Goal: Task Accomplishment & Management: Use online tool/utility

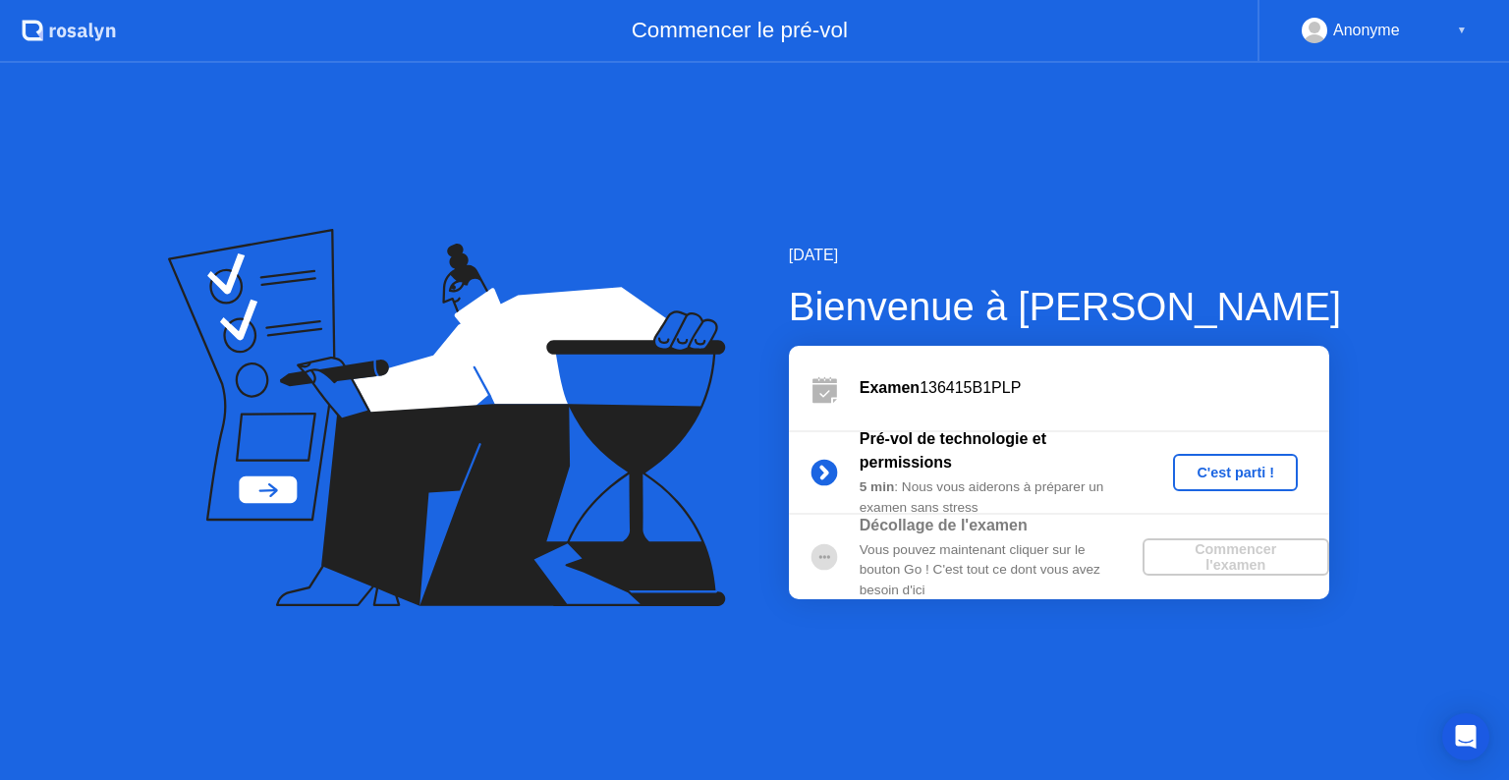
click at [1217, 480] on div "C'est parti !" at bounding box center [1235, 473] width 109 height 16
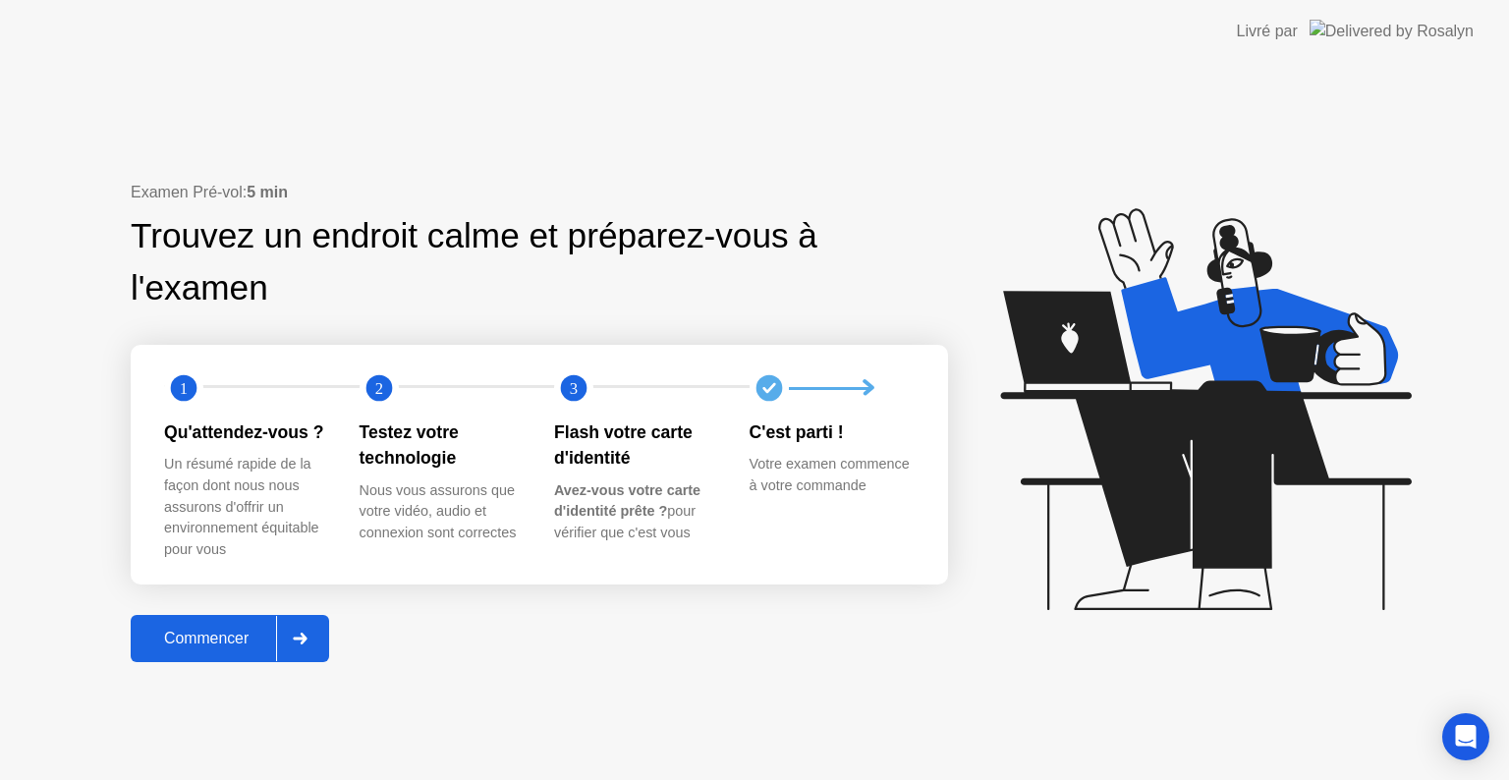
click at [306, 635] on icon at bounding box center [300, 639] width 15 height 12
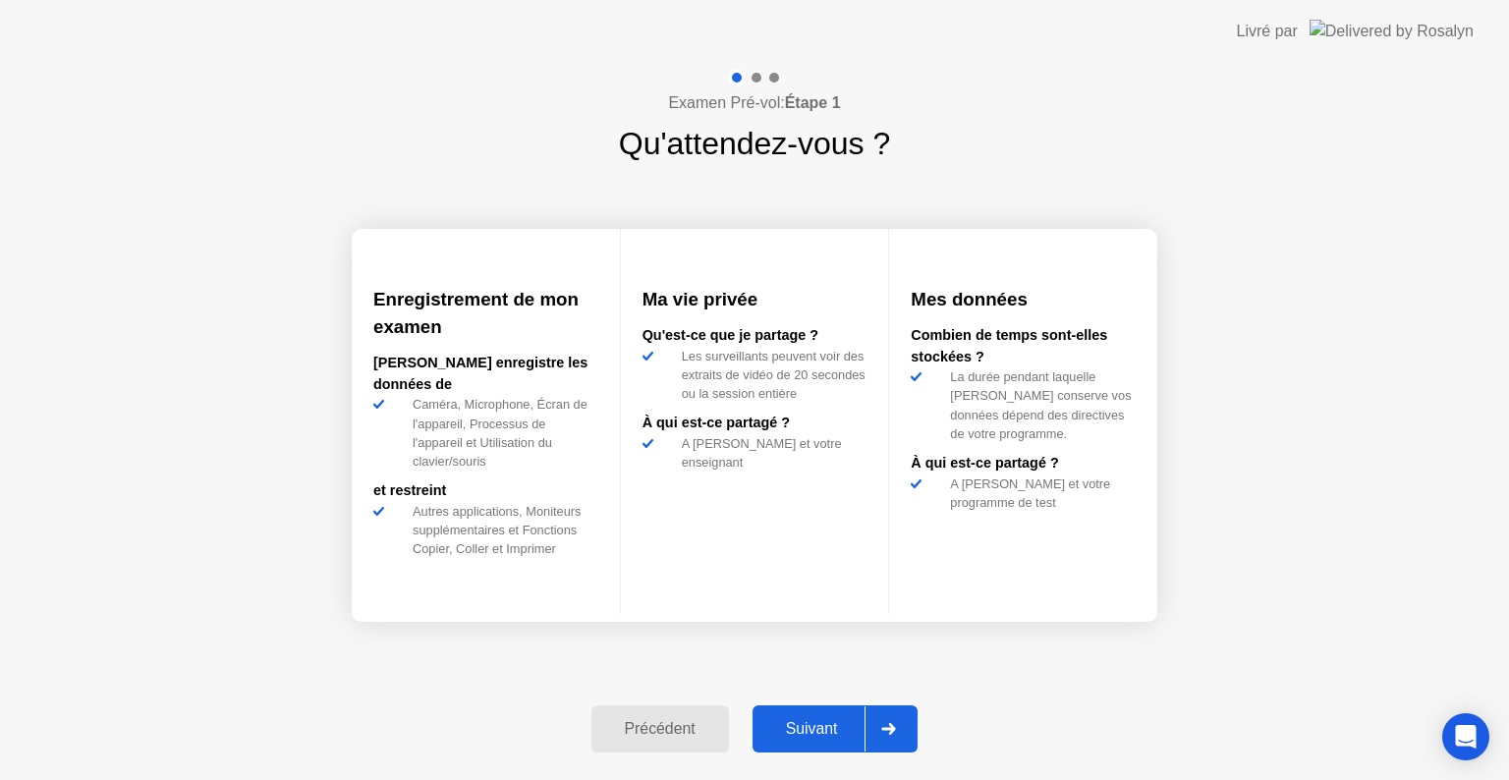
click at [893, 741] on div at bounding box center [888, 729] width 47 height 45
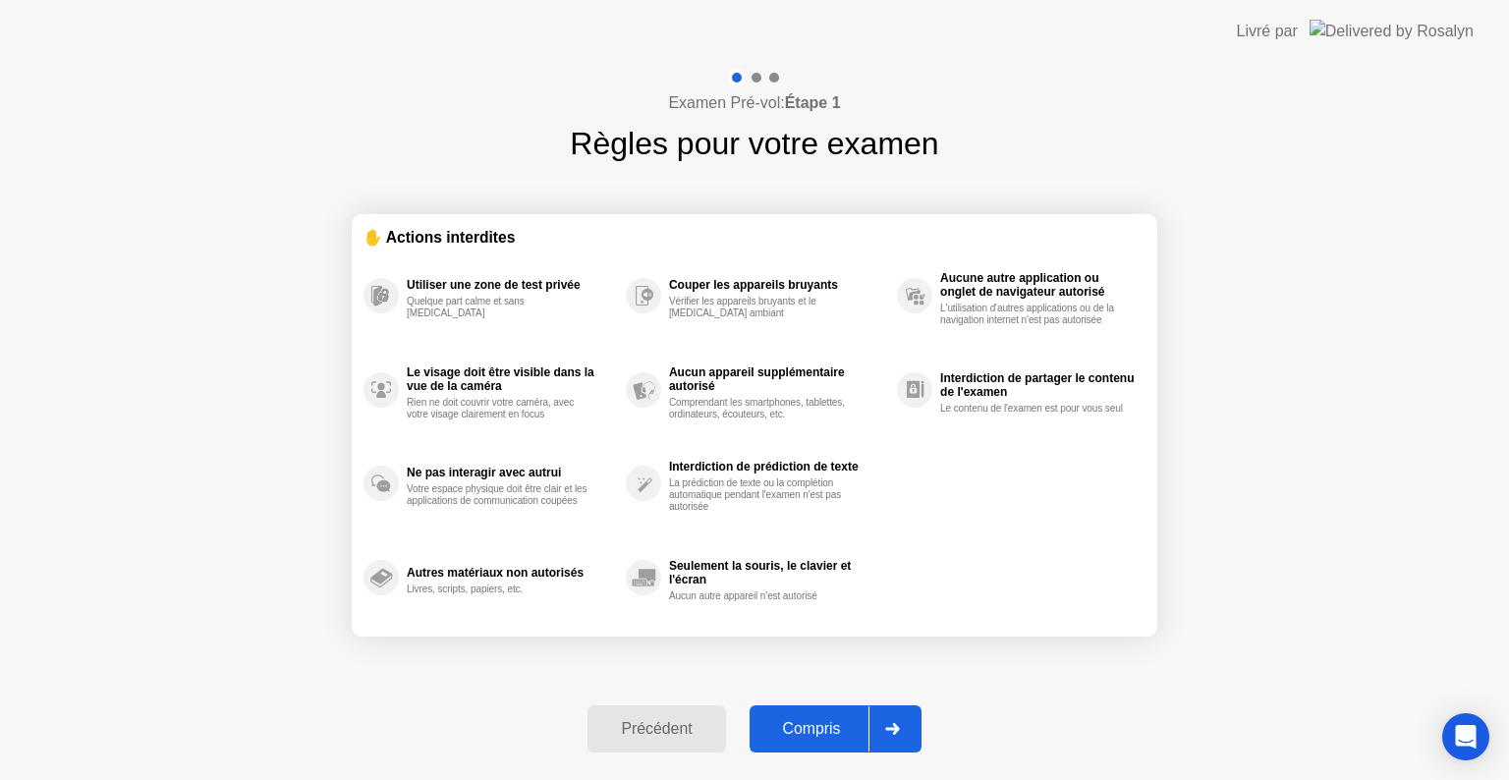
click at [893, 741] on div at bounding box center [892, 729] width 47 height 45
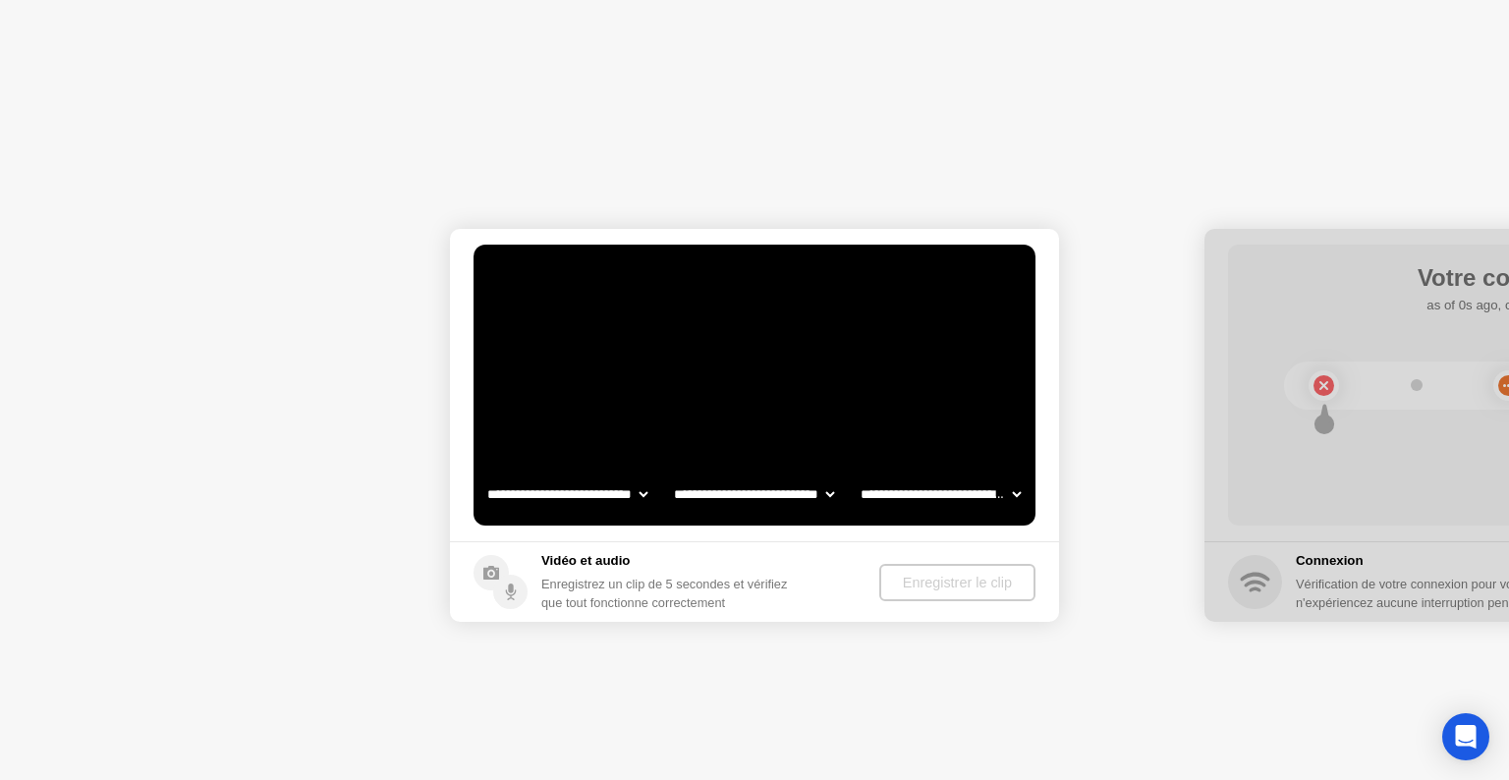
select select "**********"
select select "*******"
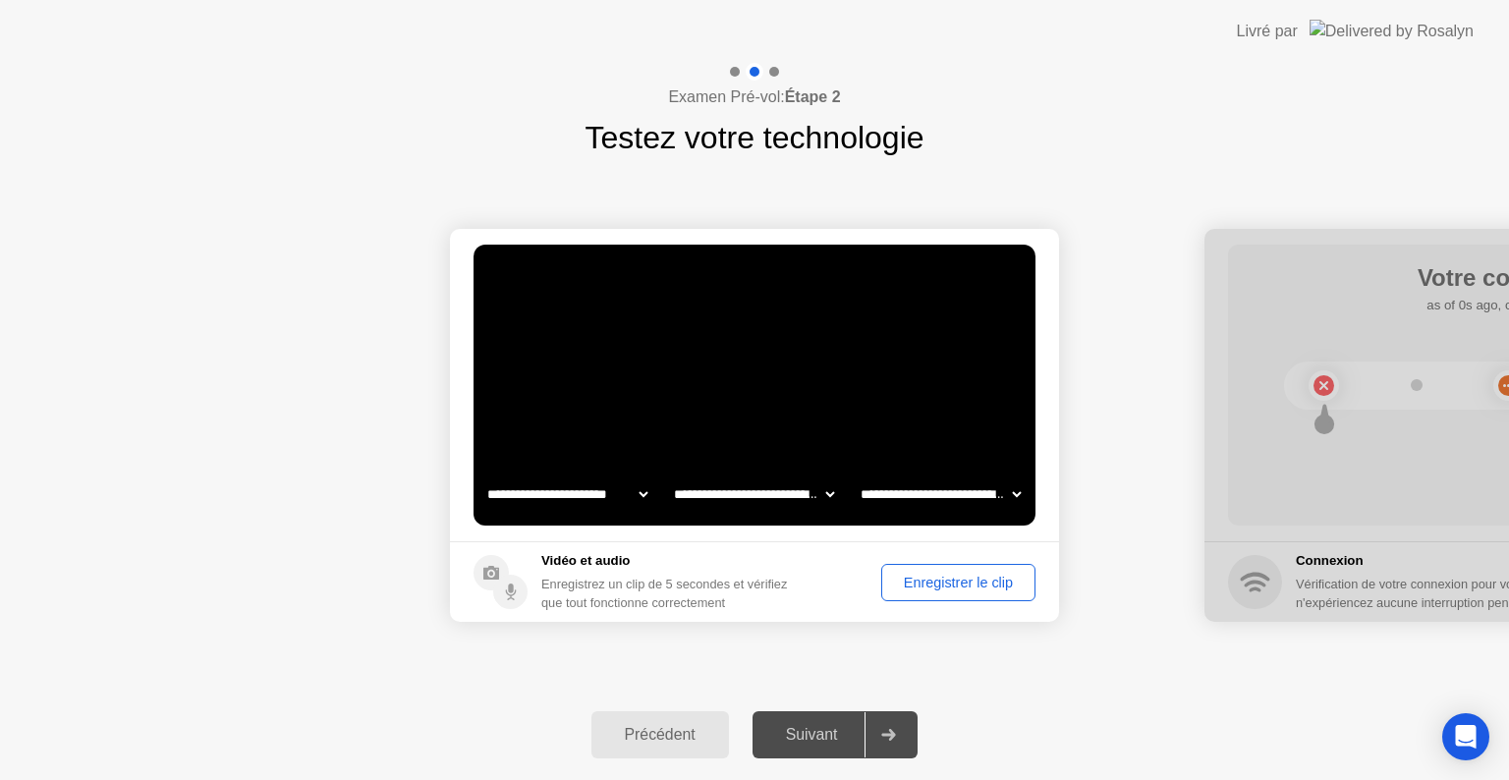
click at [941, 577] on div "Enregistrer le clip" at bounding box center [958, 583] width 141 height 16
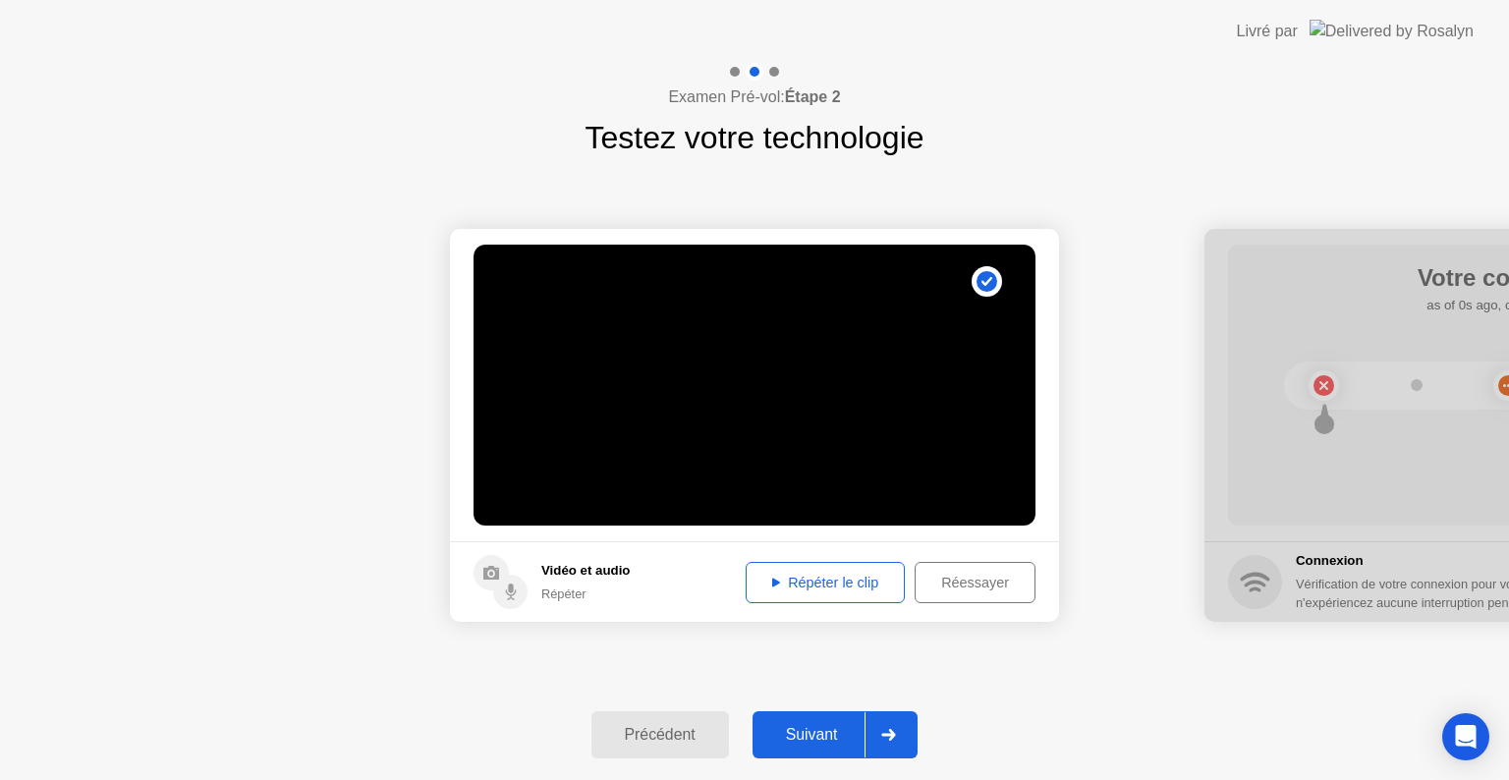
click at [843, 597] on button "Répéter le clip" at bounding box center [825, 582] width 159 height 41
click at [891, 739] on icon at bounding box center [888, 735] width 15 height 12
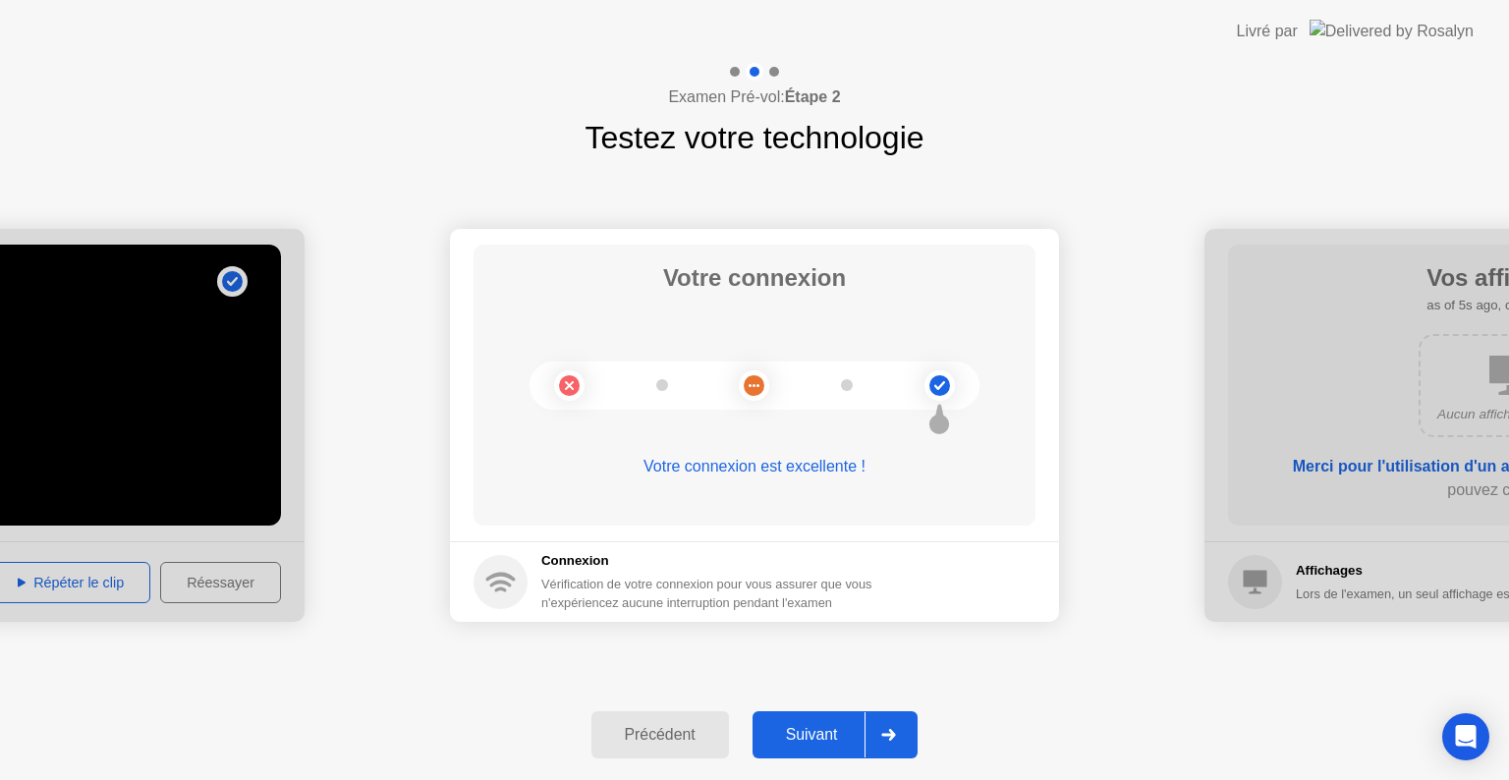
click at [904, 731] on div at bounding box center [888, 734] width 47 height 45
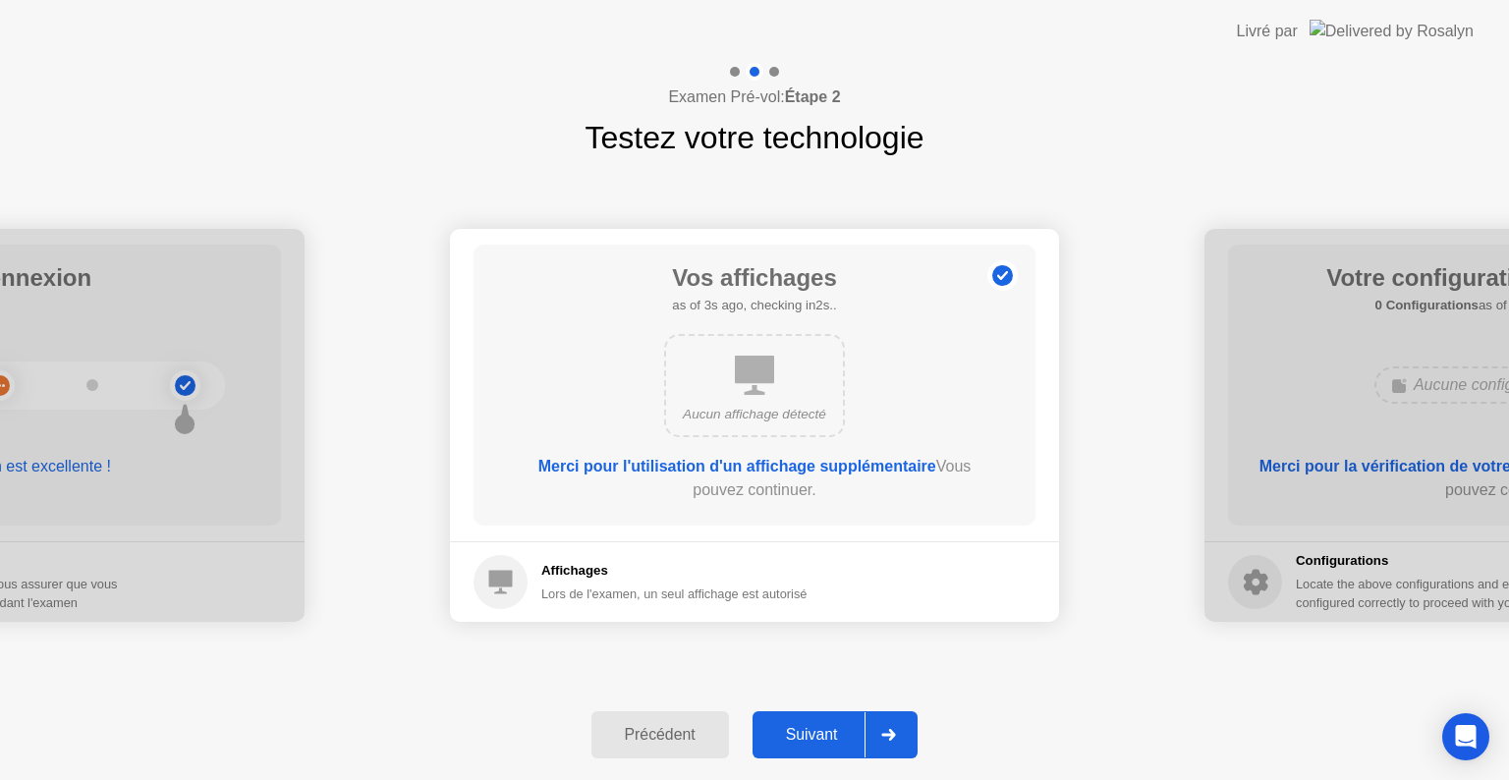
click at [904, 731] on div at bounding box center [888, 734] width 47 height 45
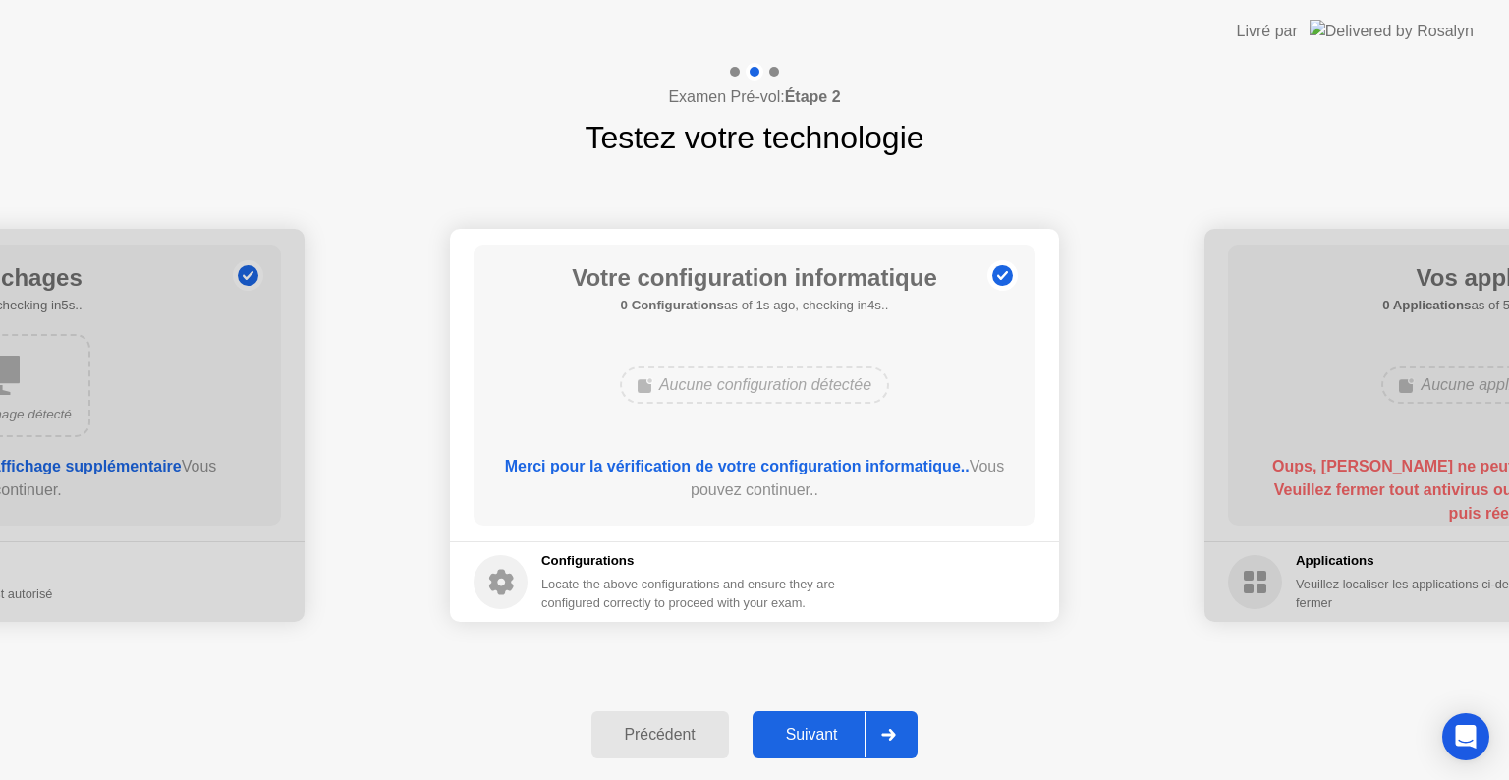
click at [904, 731] on div at bounding box center [888, 734] width 47 height 45
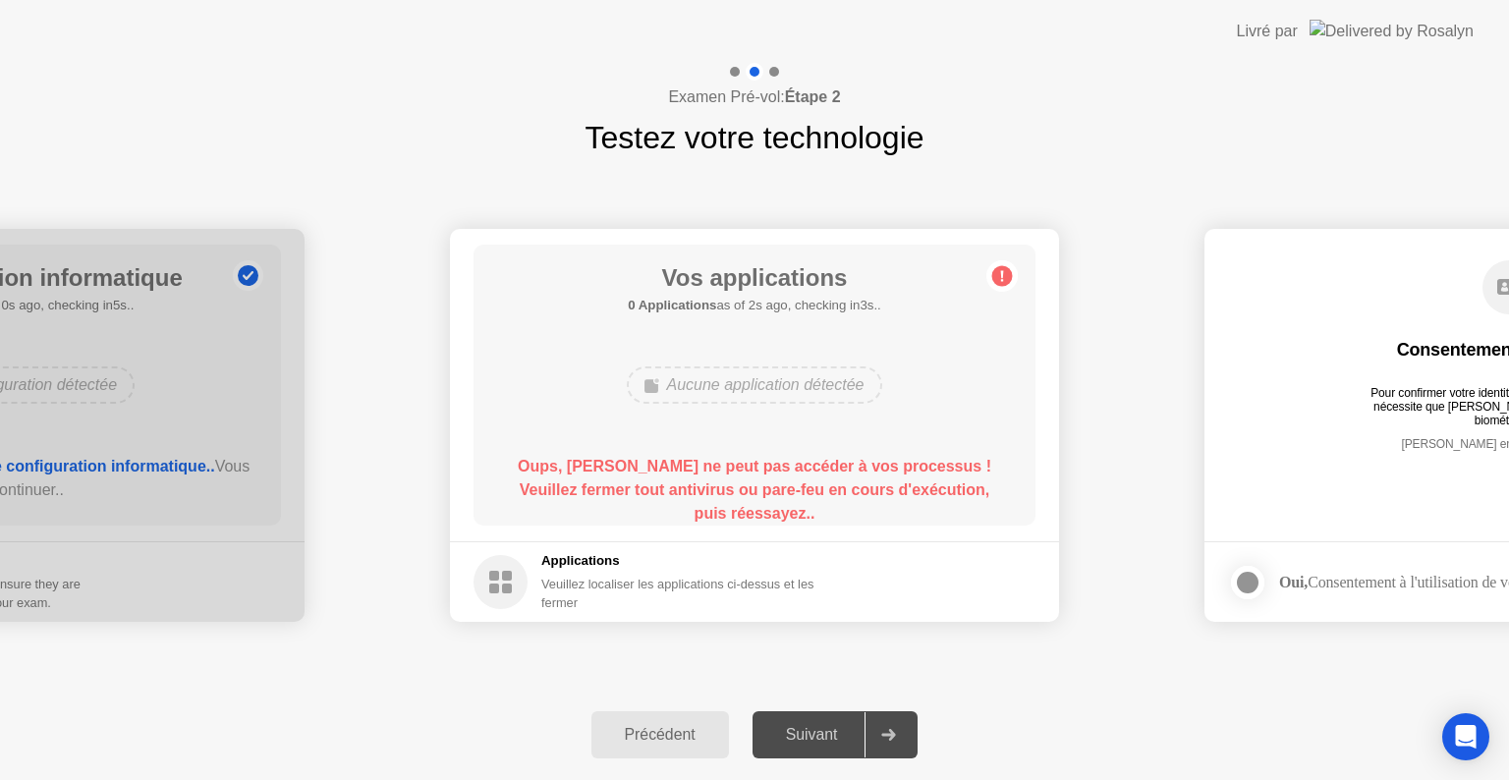
click at [772, 72] on div at bounding box center [774, 72] width 10 height 10
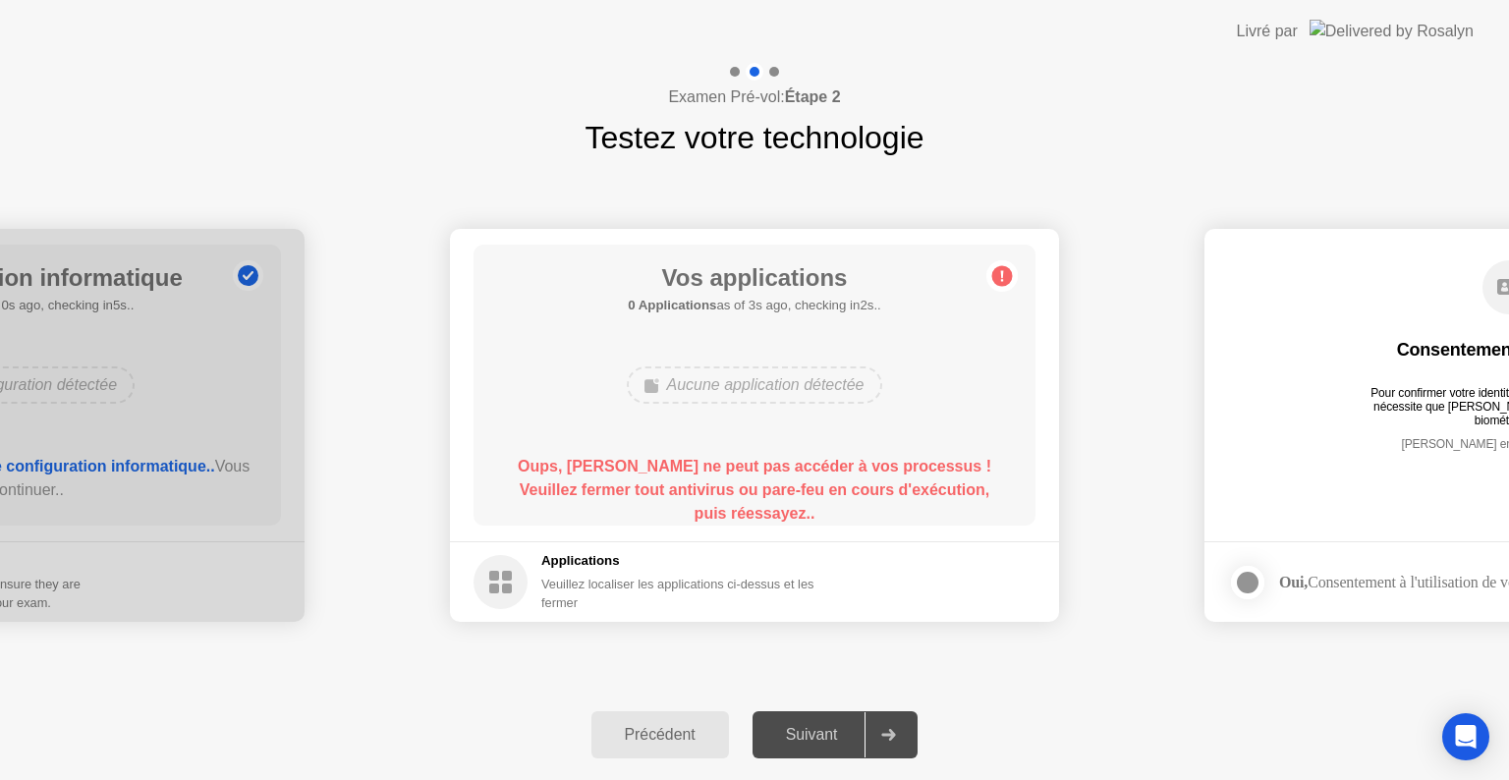
click at [772, 72] on div at bounding box center [774, 72] width 10 height 10
drag, startPoint x: 772, startPoint y: 72, endPoint x: 692, endPoint y: 349, distance: 288.6
click at [692, 349] on div "**********" at bounding box center [754, 421] width 1509 height 717
click at [999, 276] on circle at bounding box center [1003, 276] width 21 height 21
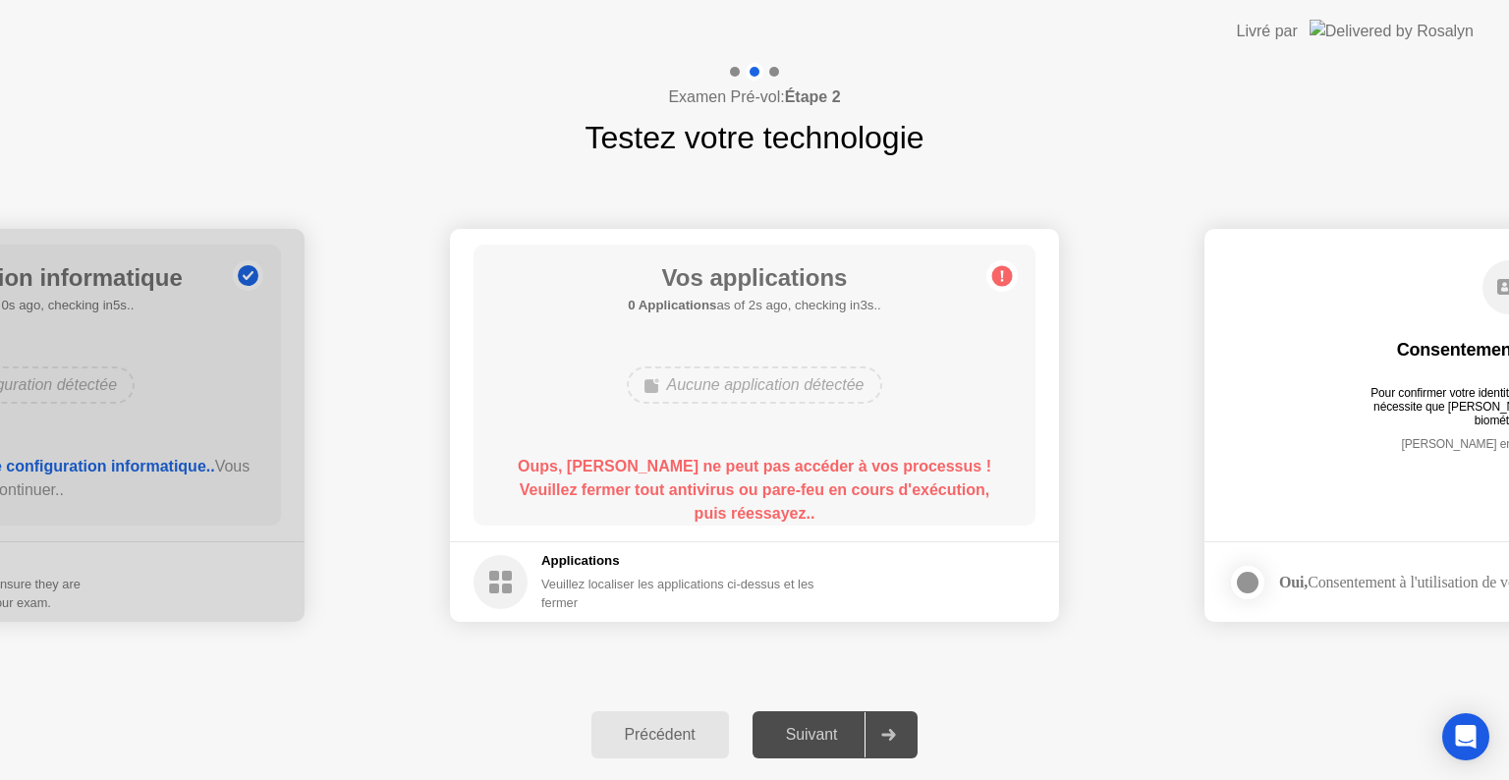
click at [999, 276] on circle at bounding box center [1003, 276] width 21 height 21
drag, startPoint x: 999, startPoint y: 276, endPoint x: 654, endPoint y: 471, distance: 396.0
click at [654, 471] on main "Vos applications 0 Applications as of 3s ago, checking in2s.. Aucune applicatio…" at bounding box center [754, 385] width 609 height 313
click at [654, 471] on b "Oups, [PERSON_NAME] ne peut pas accéder à vos processus ! Veuillez fermer tout …" at bounding box center [755, 490] width 474 height 64
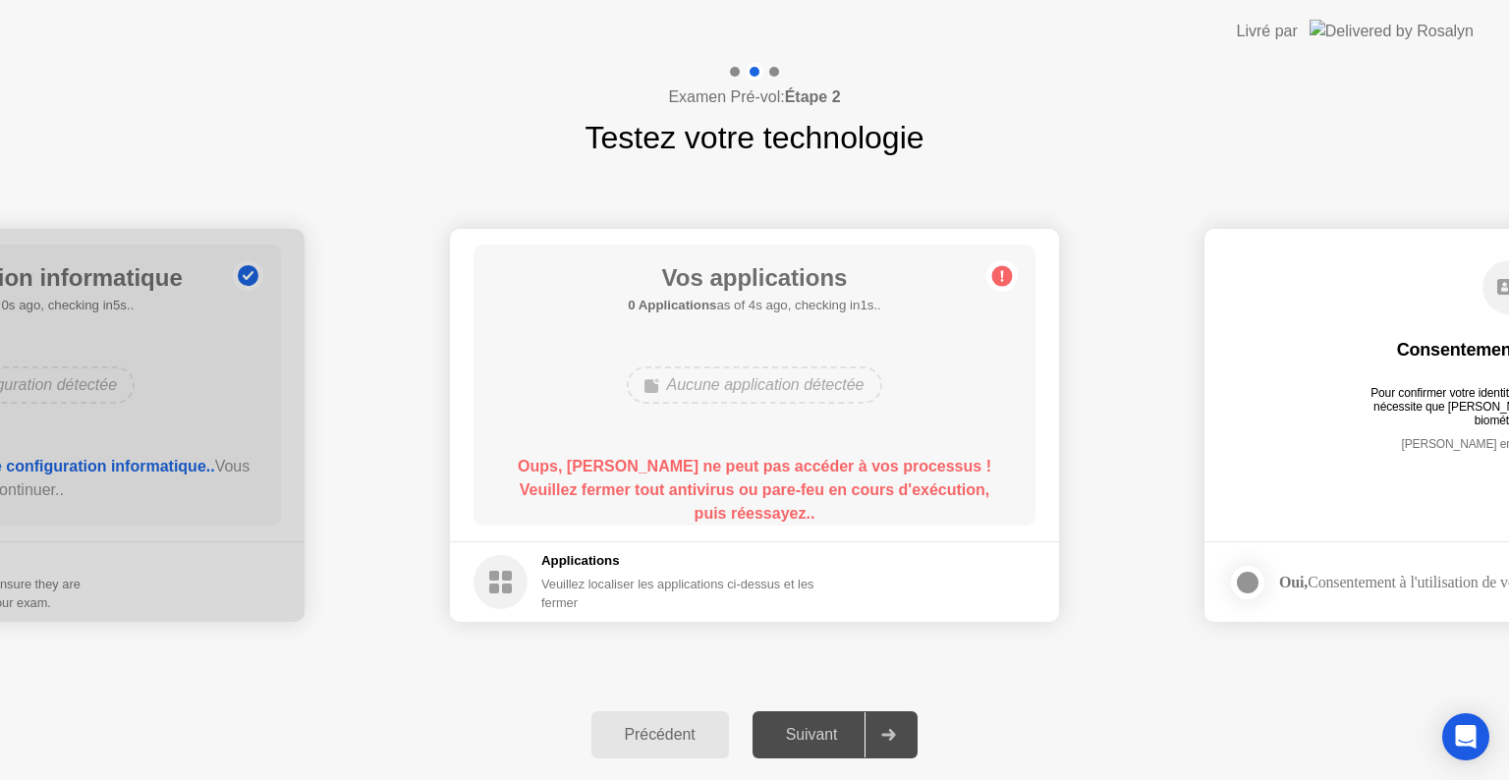
click at [654, 471] on b "Oups, [PERSON_NAME] ne peut pas accéder à vos processus ! Veuillez fermer tout …" at bounding box center [755, 490] width 474 height 64
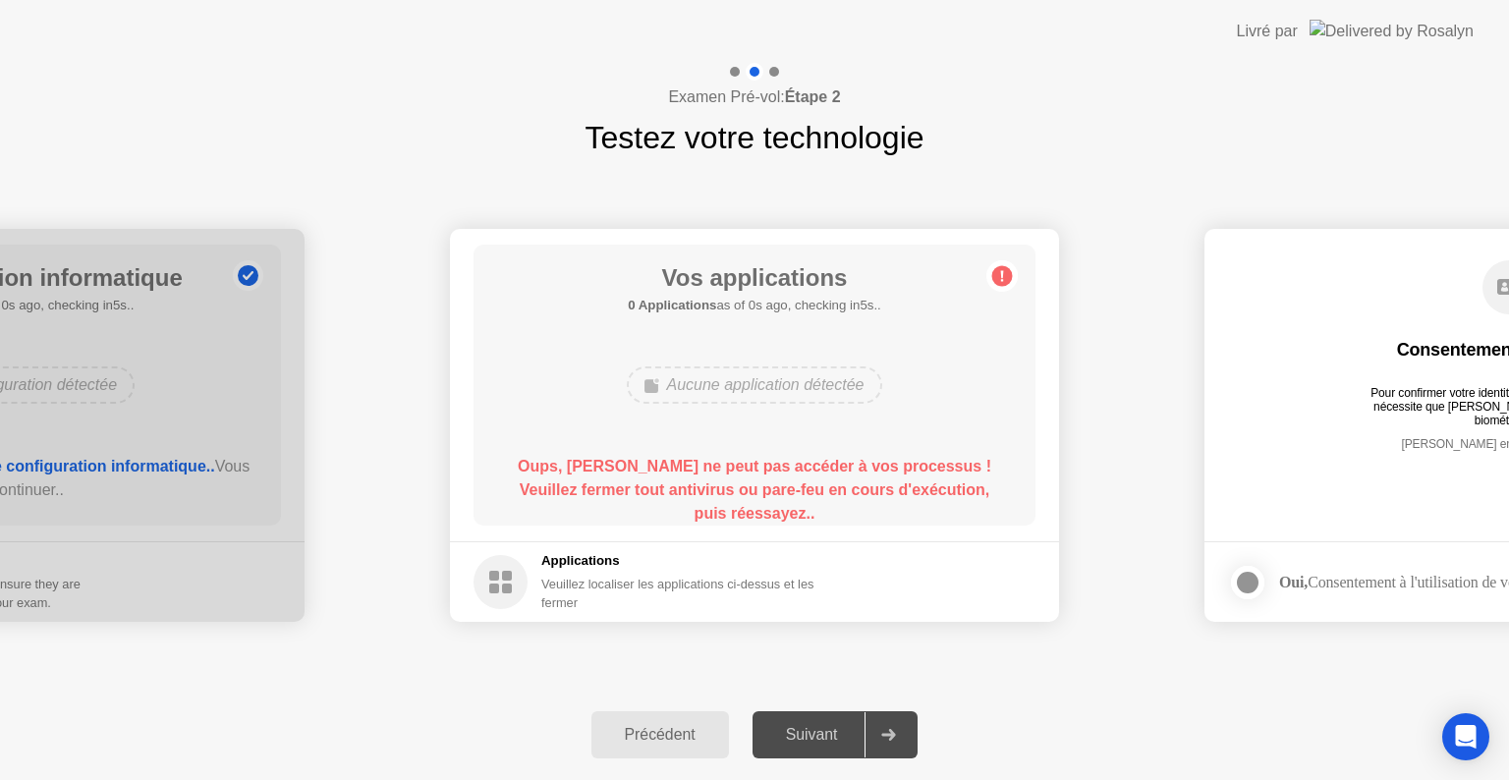
click at [656, 472] on b "Oups, [PERSON_NAME] ne peut pas accéder à vos processus ! Veuillez fermer tout …" at bounding box center [755, 490] width 474 height 64
click at [664, 459] on b "Oups, [PERSON_NAME] ne peut pas accéder à vos processus ! Veuillez fermer tout …" at bounding box center [755, 490] width 474 height 64
click at [678, 387] on div "Aucune application détectée" at bounding box center [754, 385] width 255 height 37
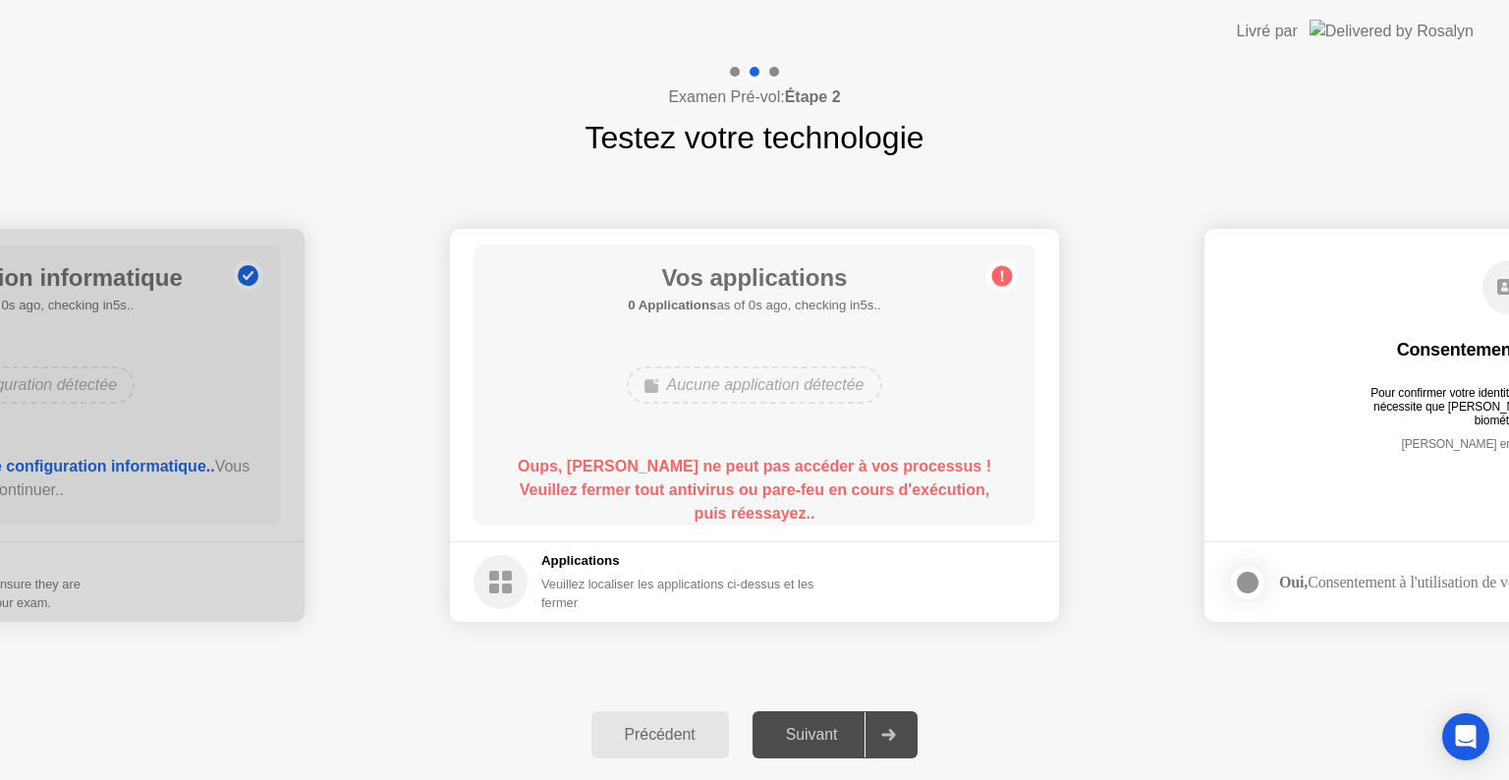
click at [678, 387] on div "Aucune application détectée" at bounding box center [754, 385] width 255 height 37
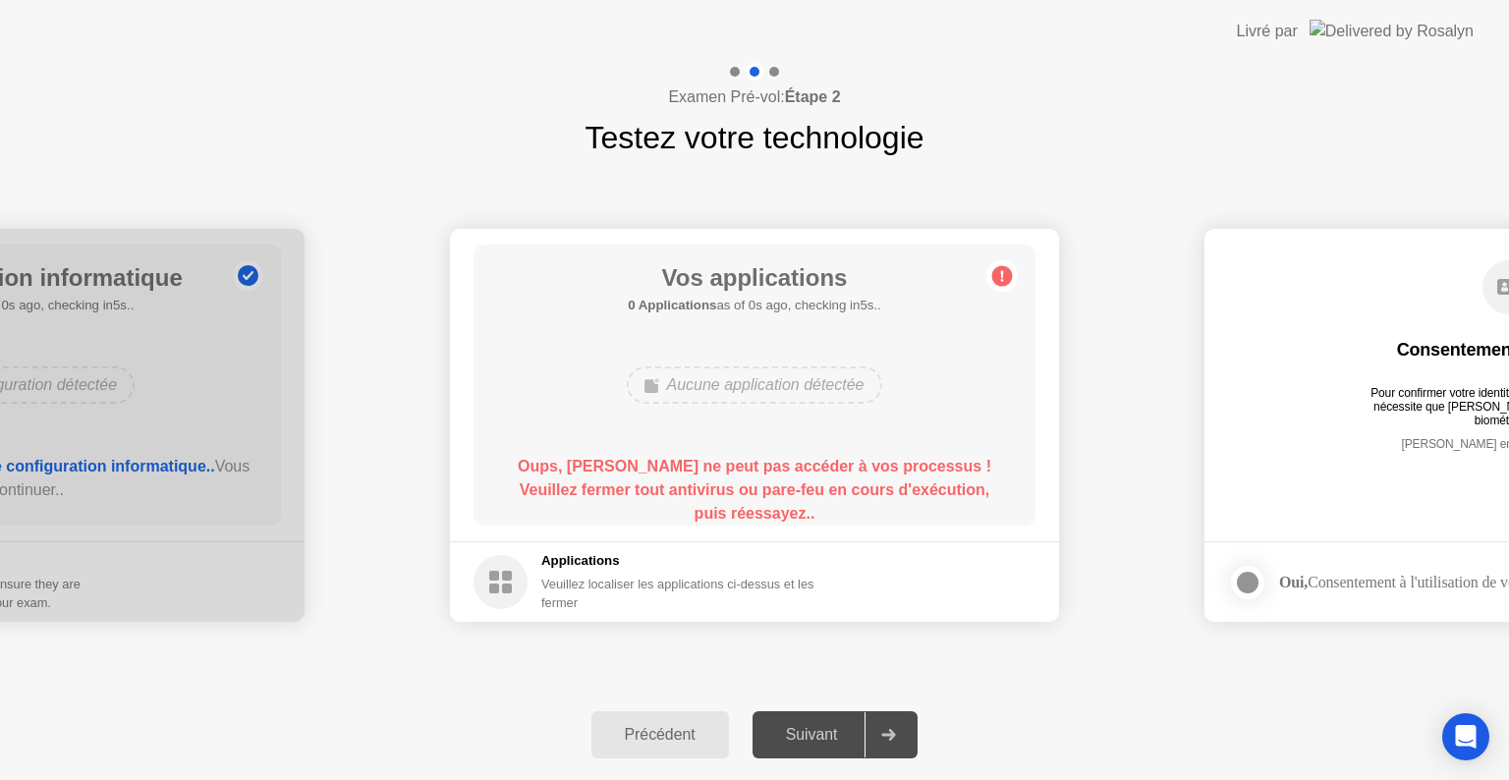
click at [678, 387] on div "Aucune application détectée" at bounding box center [754, 385] width 255 height 37
drag, startPoint x: 678, startPoint y: 387, endPoint x: 507, endPoint y: 499, distance: 204.4
click at [507, 499] on div "Vos applications 0 Applications as of 1s ago, checking in4s.. Aucune applicatio…" at bounding box center [755, 385] width 562 height 281
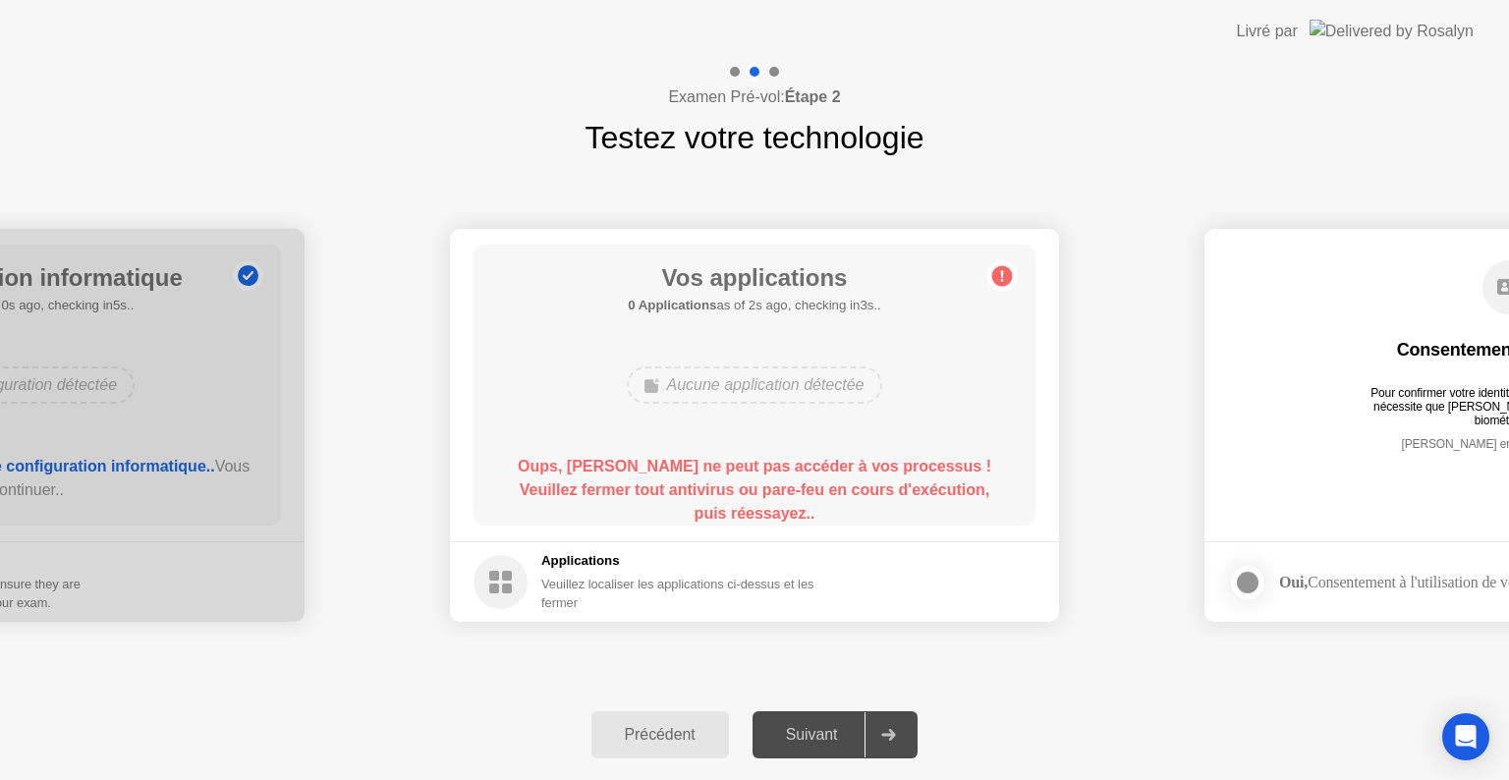
click at [1301, 441] on div "[PERSON_NAME] enregistre les données" at bounding box center [1509, 459] width 483 height 44
click at [1330, 401] on div "Consentement biométrique Pour confirmer votre identité, votre programme de test…" at bounding box center [1509, 371] width 562 height 253
drag, startPoint x: 1330, startPoint y: 401, endPoint x: 1361, endPoint y: 633, distance: 234.0
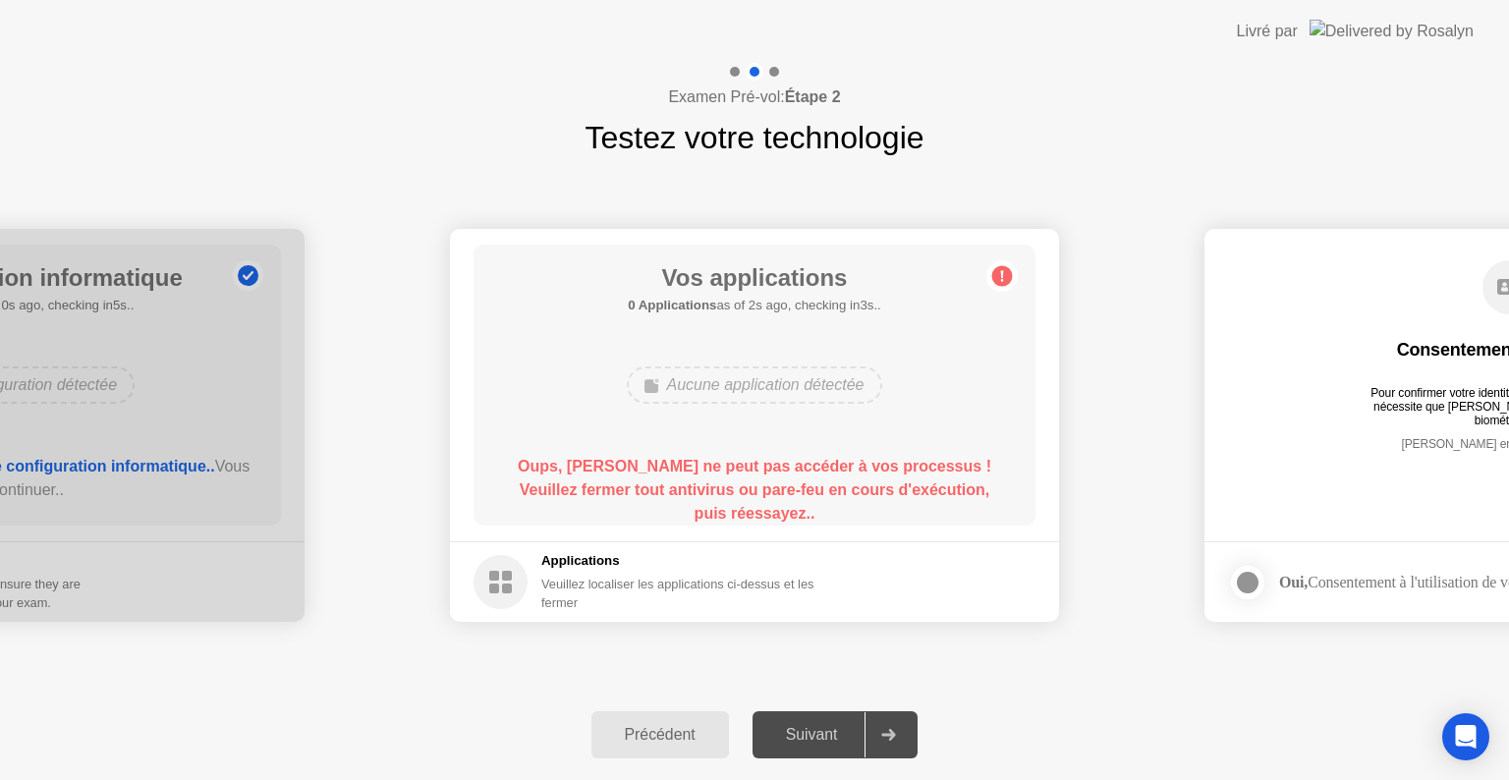
click at [802, 384] on div "Aucune application détectée" at bounding box center [754, 385] width 255 height 37
click at [1001, 264] on icon at bounding box center [1002, 275] width 31 height 31
click at [692, 492] on b "Oups, [PERSON_NAME] ne peut pas accéder à vos processus ! Veuillez fermer tout …" at bounding box center [755, 490] width 474 height 64
click at [656, 737] on div "Précédent" at bounding box center [660, 735] width 126 height 18
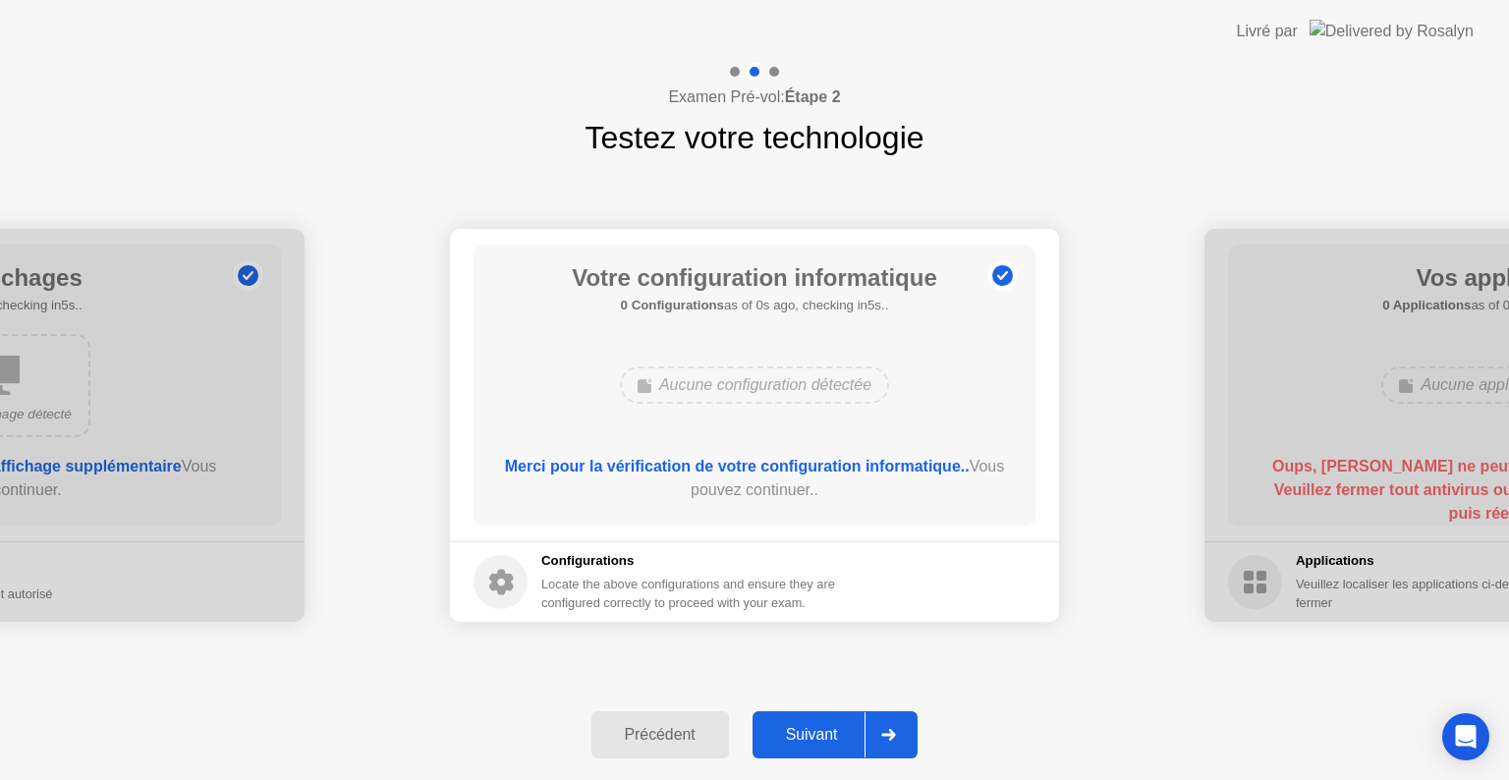
click at [656, 737] on div "Précédent" at bounding box center [660, 735] width 126 height 18
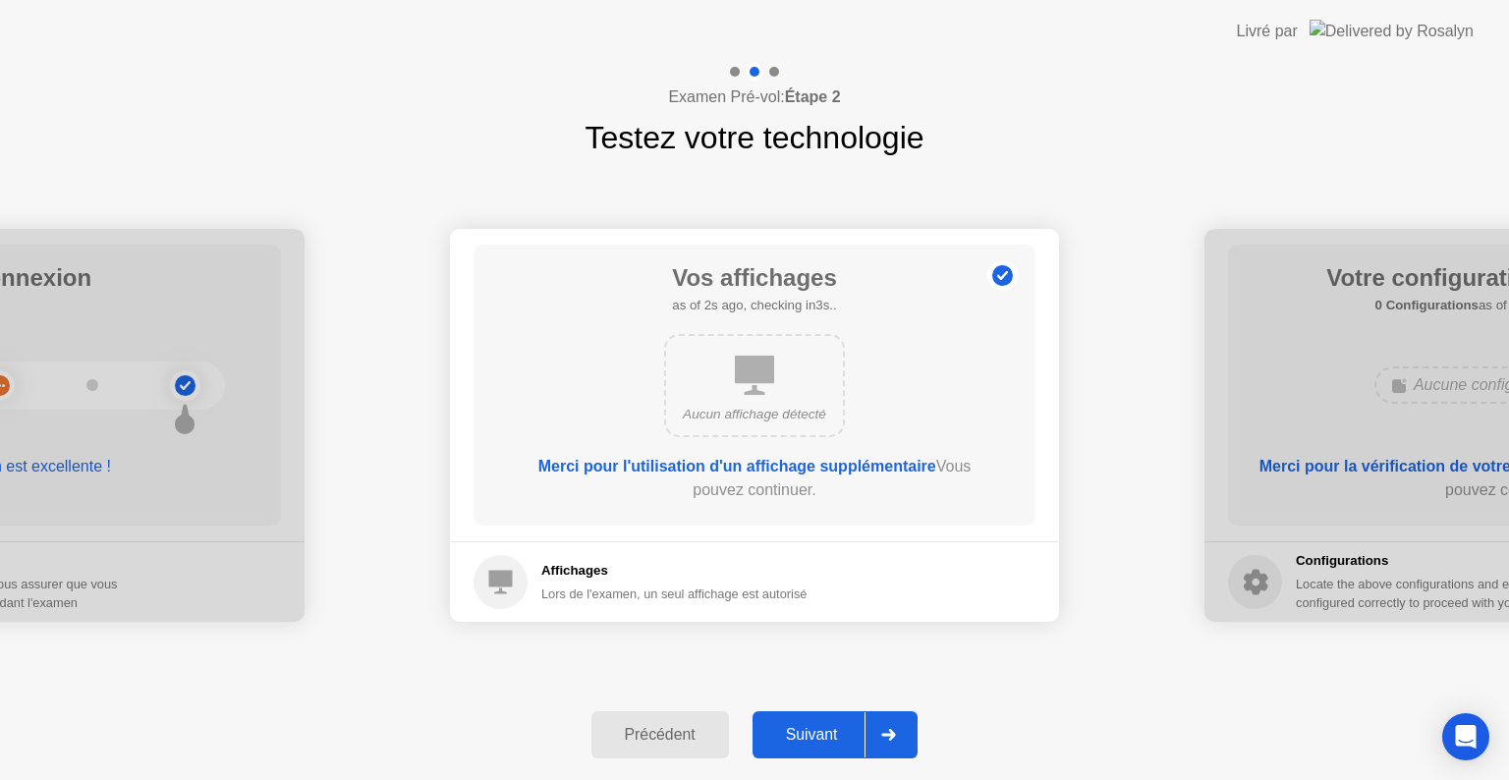
click at [646, 733] on div "Précédent" at bounding box center [660, 735] width 126 height 18
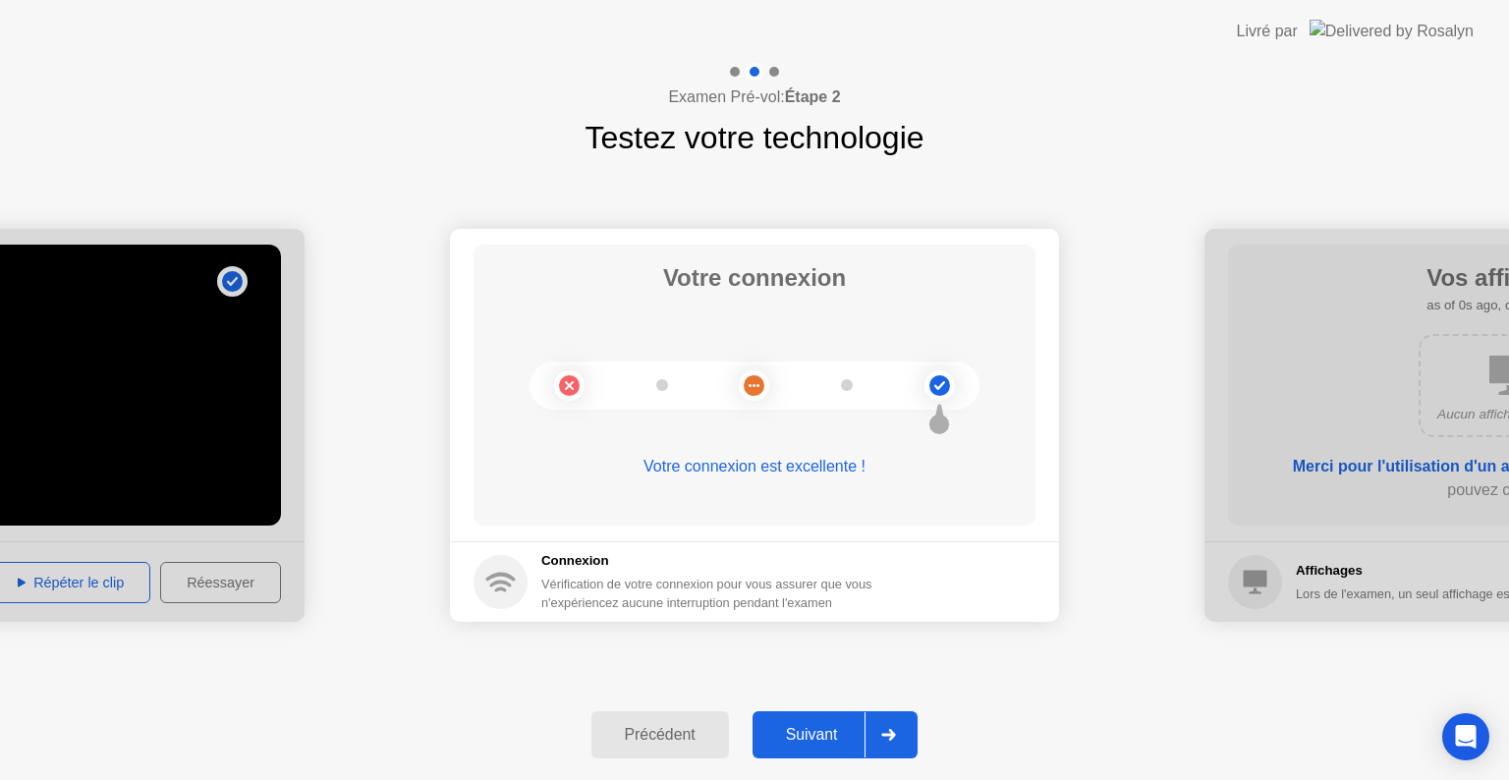
click at [841, 743] on div "Suivant" at bounding box center [812, 735] width 107 height 18
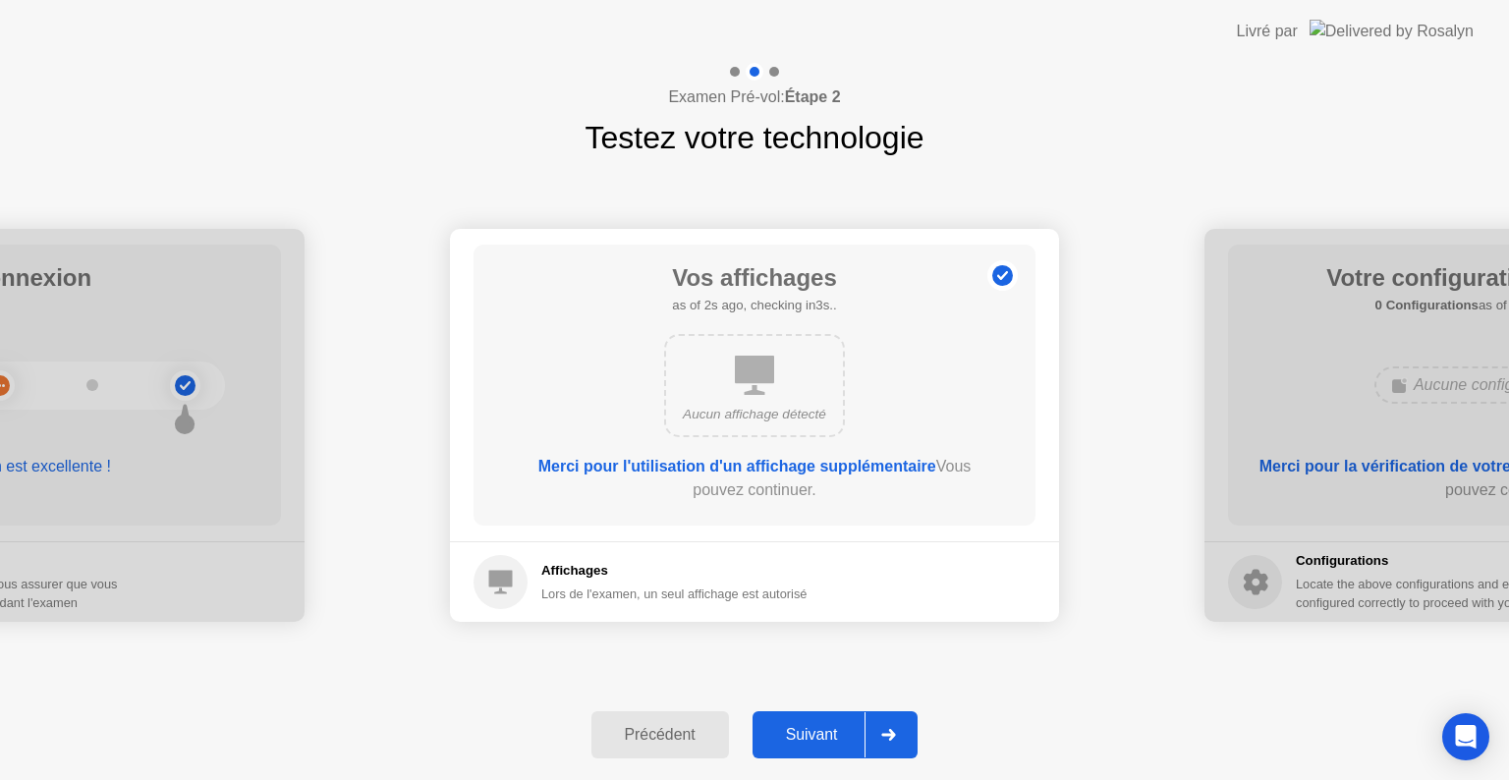
click at [841, 743] on div "Suivant" at bounding box center [812, 735] width 107 height 18
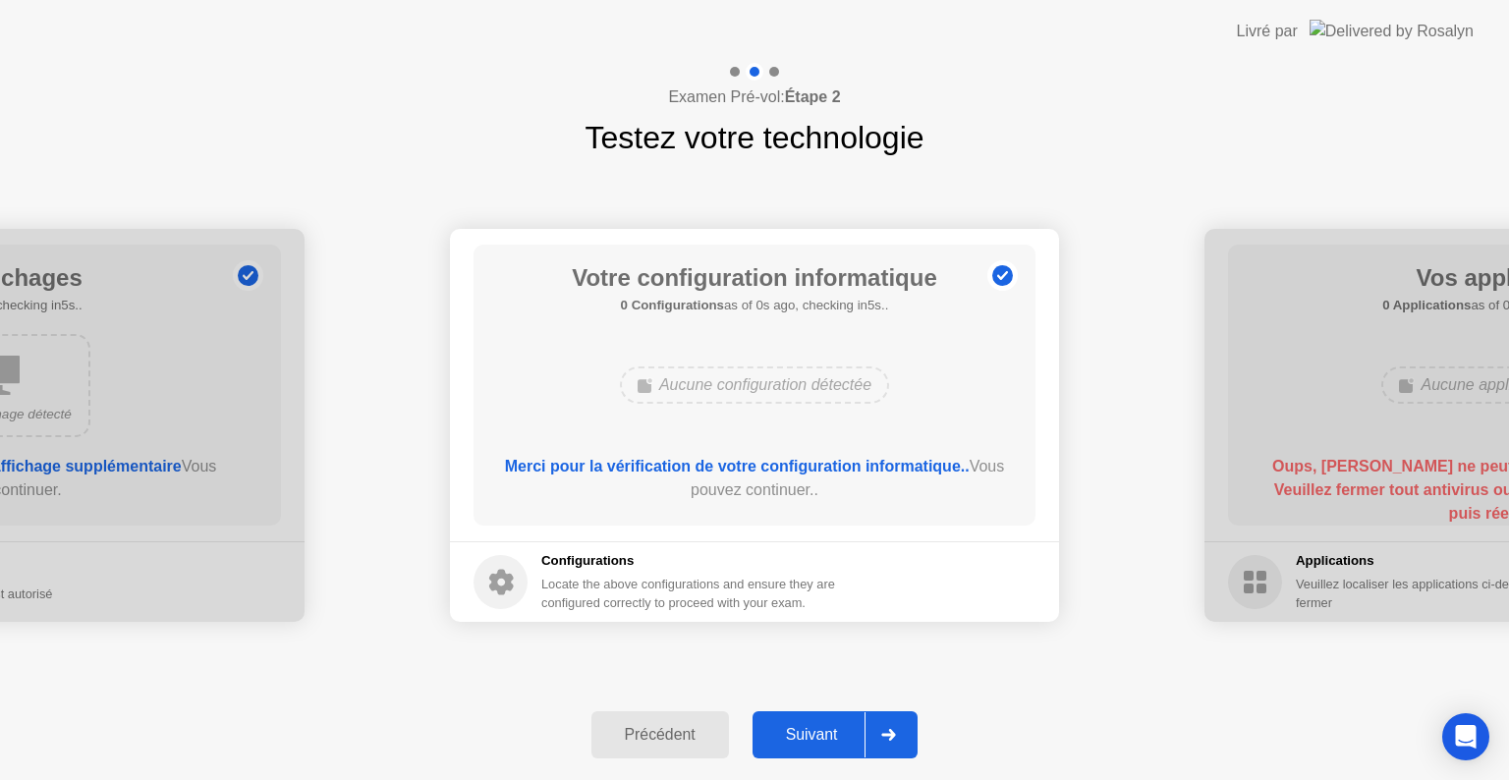
click at [841, 743] on div "Suivant" at bounding box center [812, 735] width 107 height 18
